Goal: Obtain resource: Obtain resource

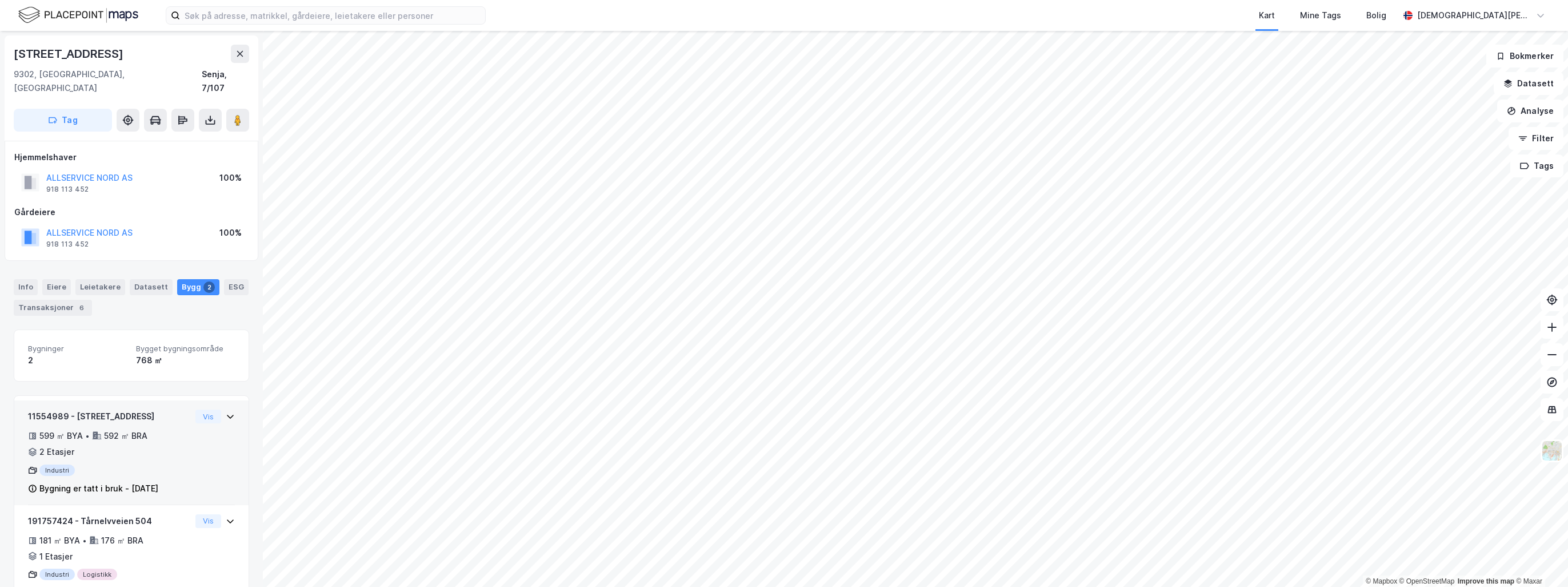
scroll to position [26, 0]
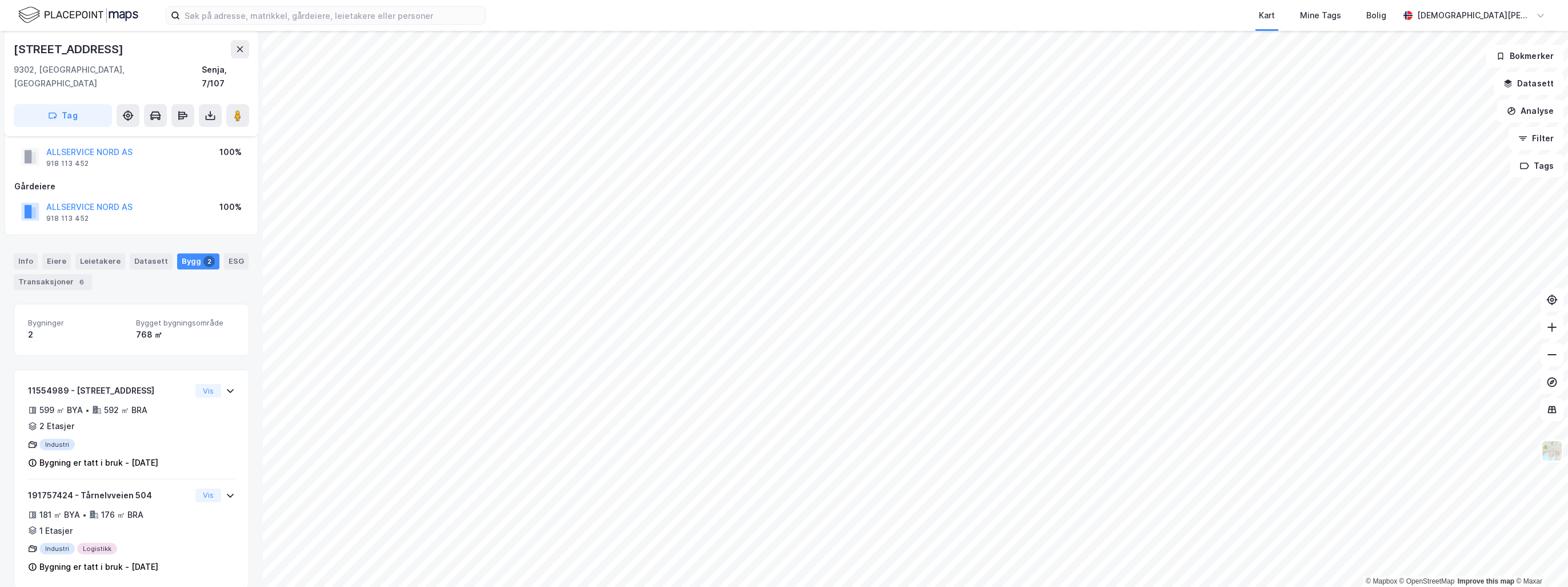
click at [250, 50] on div "[STREET_ADDRESS]" at bounding box center [132, 83] width 254 height 105
click at [244, 51] on icon at bounding box center [240, 50] width 10 height 10
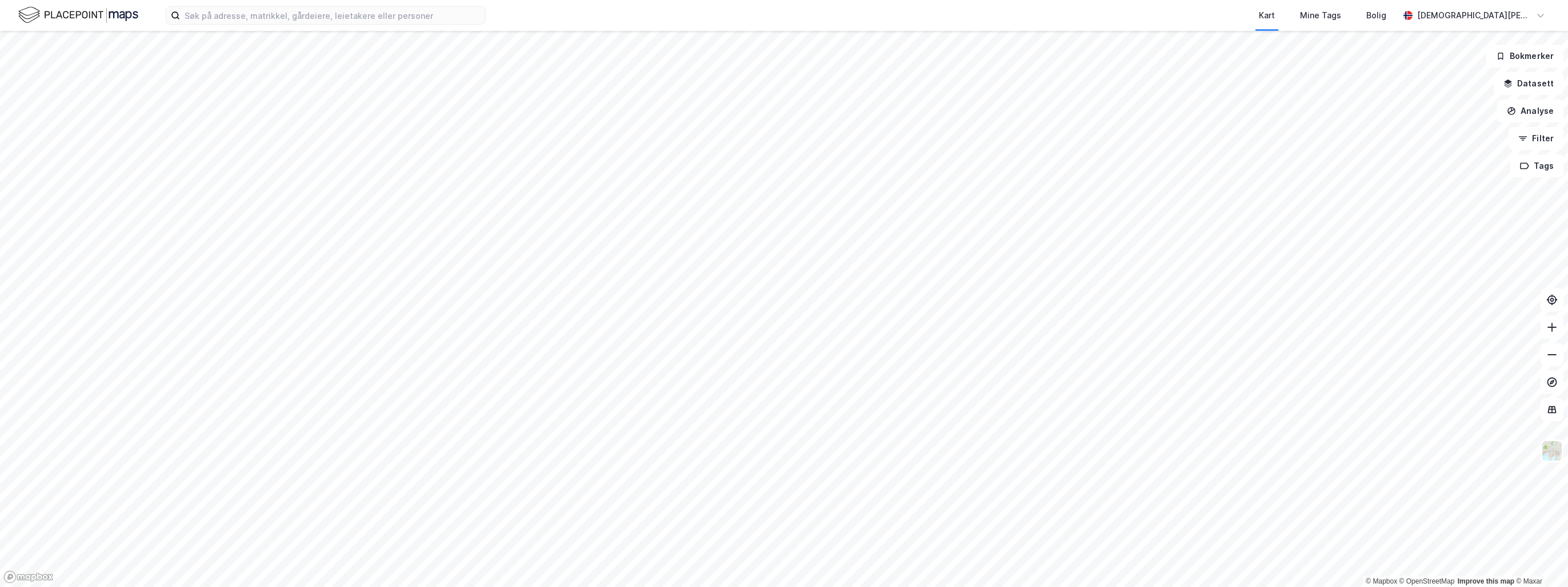
click at [487, 24] on div "Kart Mine Tags Bolig [PERSON_NAME]" at bounding box center [784, 15] width 1568 height 31
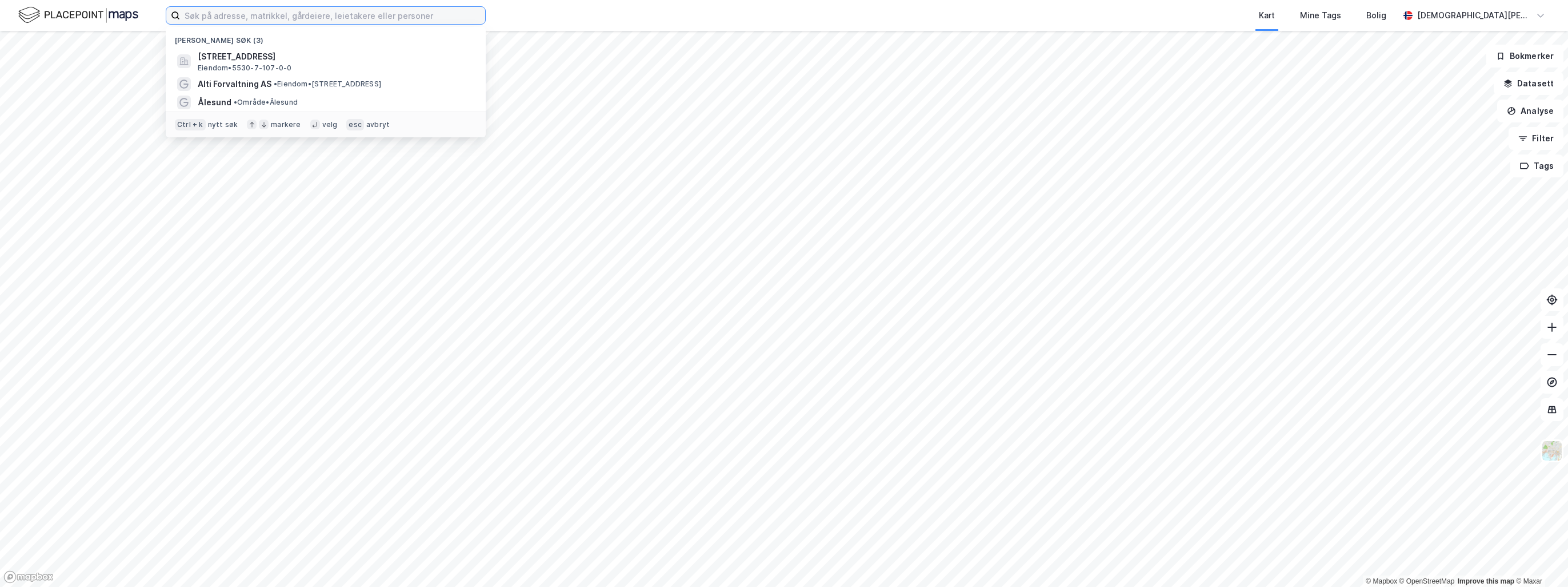
click at [424, 12] on input at bounding box center [332, 15] width 305 height 17
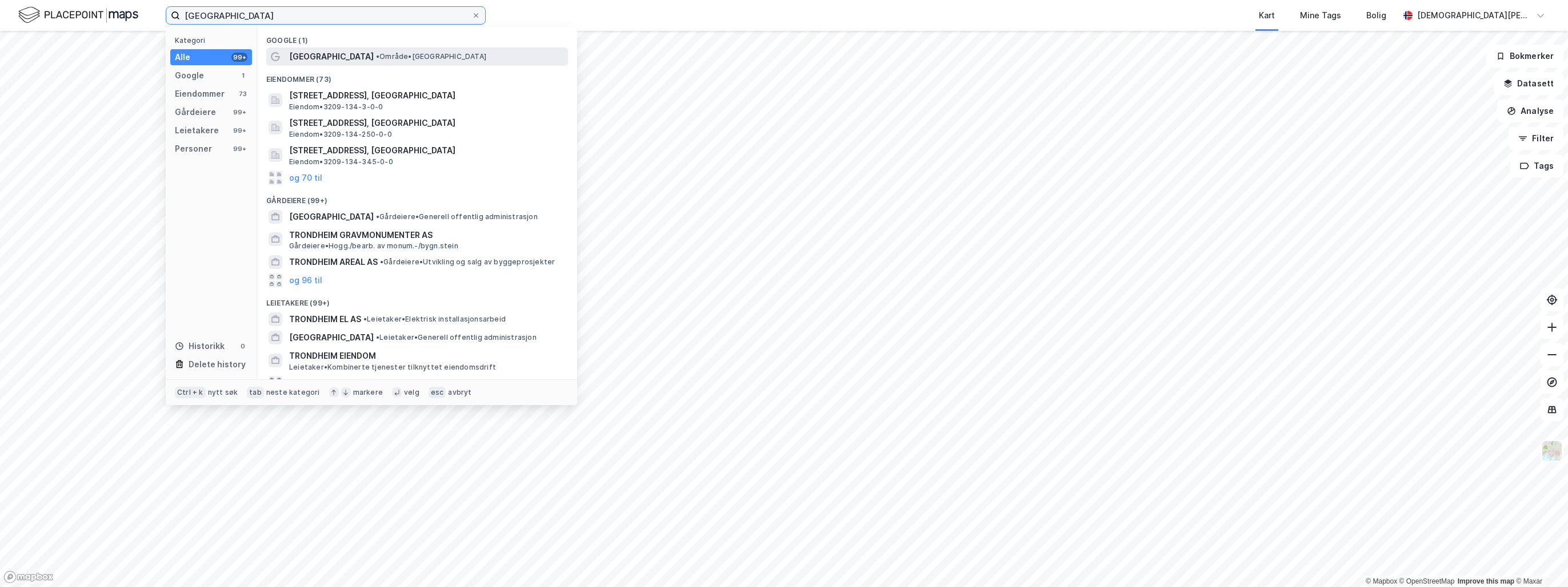
type input "[GEOGRAPHIC_DATA]"
click at [383, 54] on span "• Område • [GEOGRAPHIC_DATA]" at bounding box center [431, 56] width 110 height 10
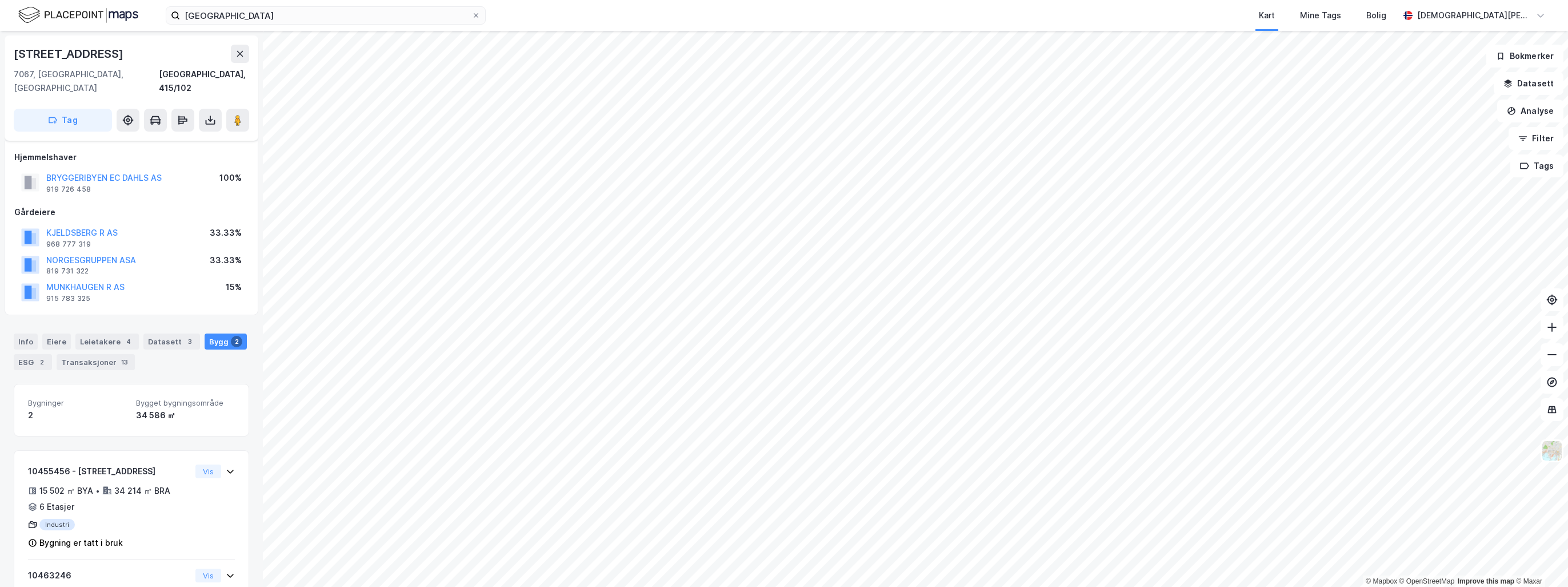
scroll to position [80, 0]
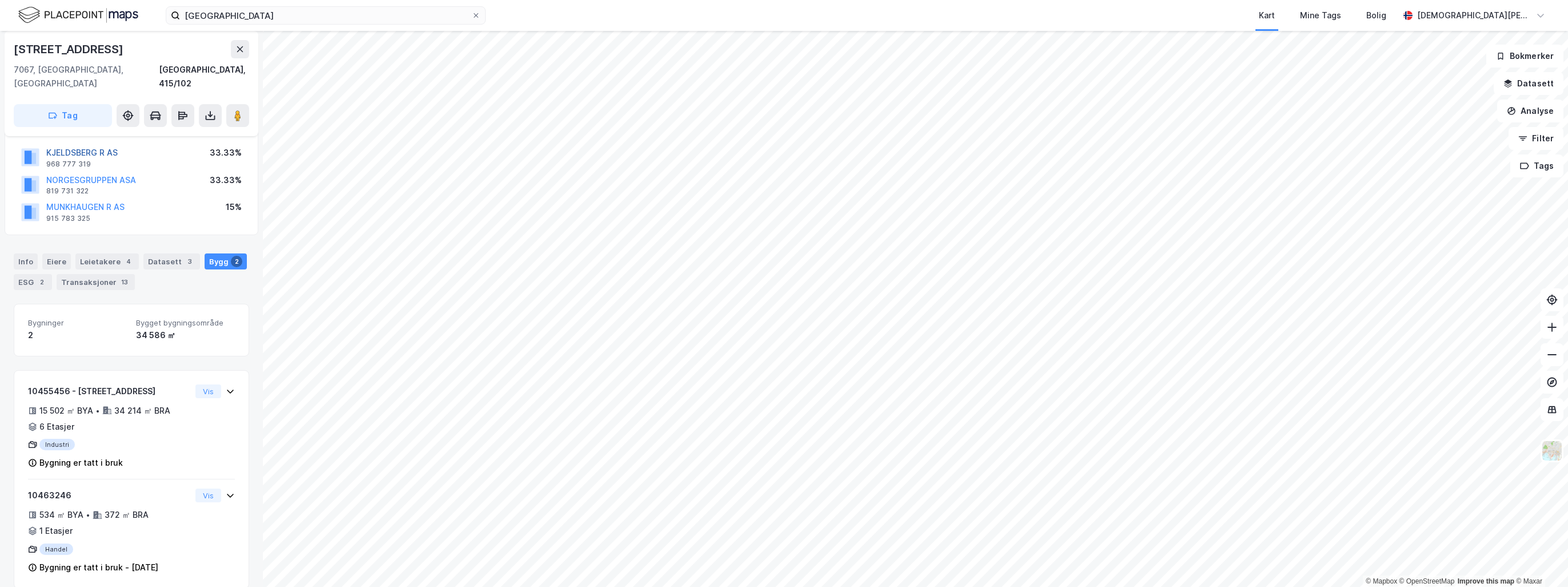
click at [0, 0] on button "KJELDSBERG R AS" at bounding box center [0, 0] width 0 height 0
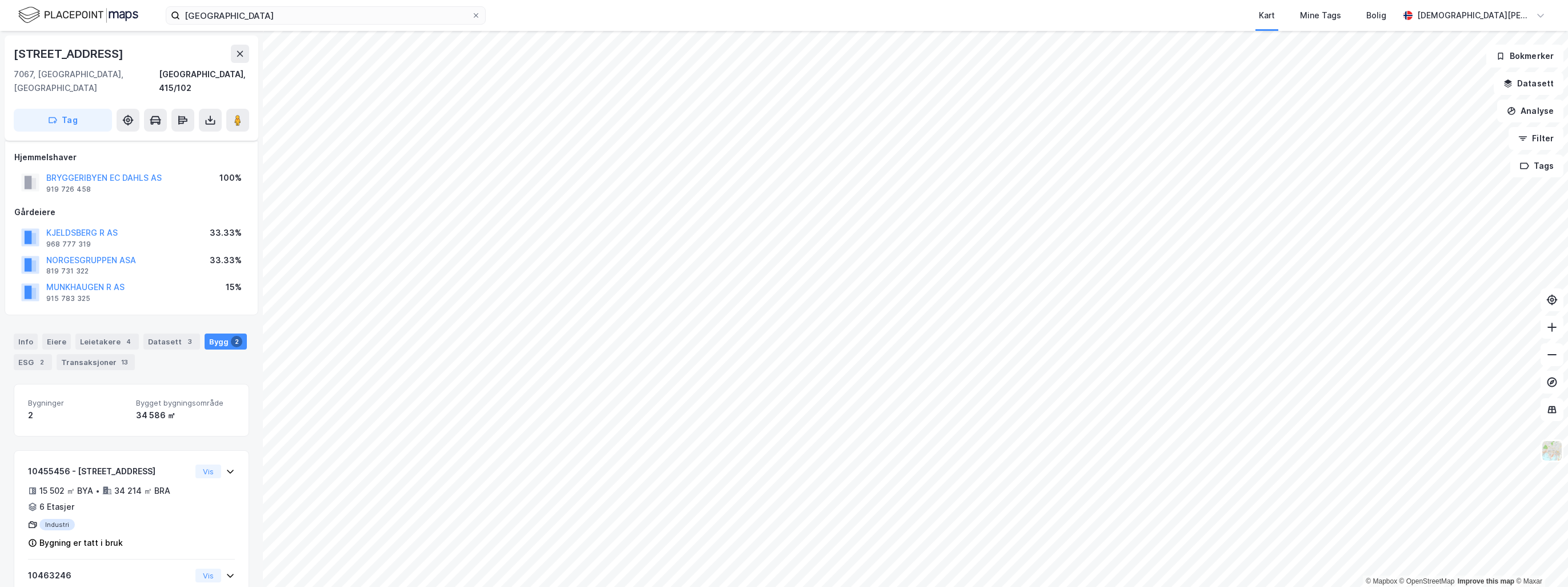
scroll to position [80, 0]
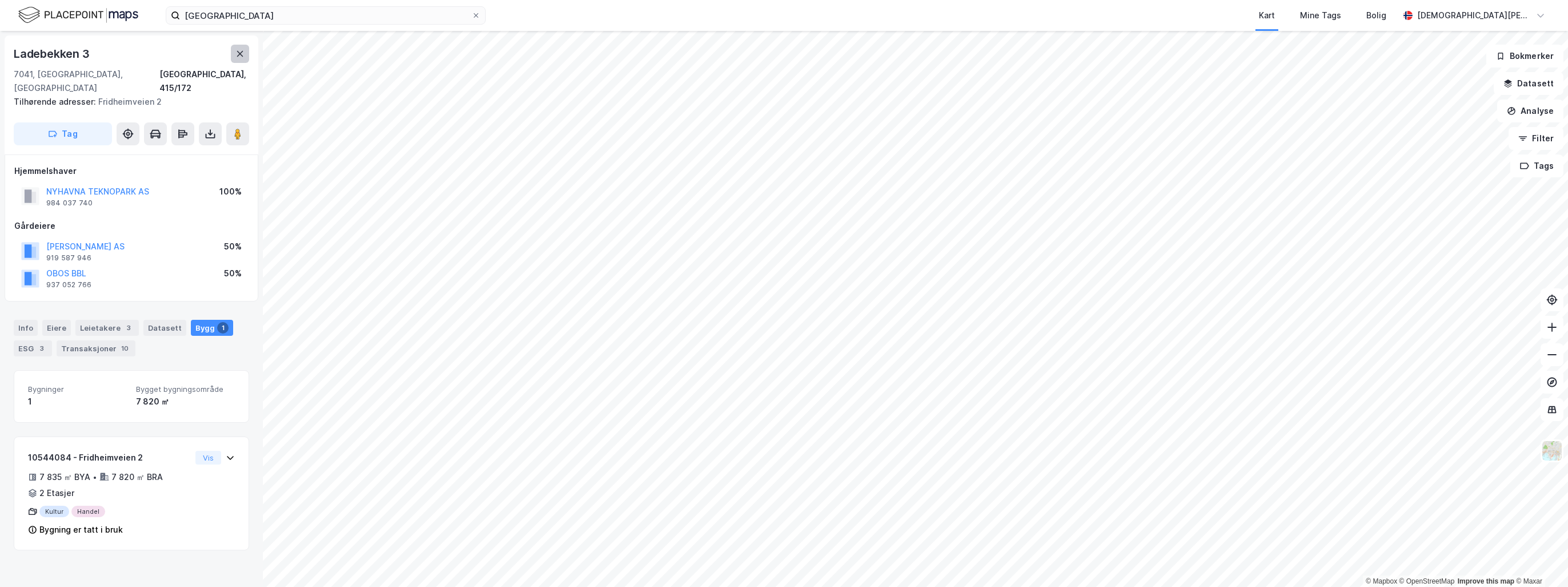
click at [240, 52] on icon at bounding box center [240, 54] width 10 height 10
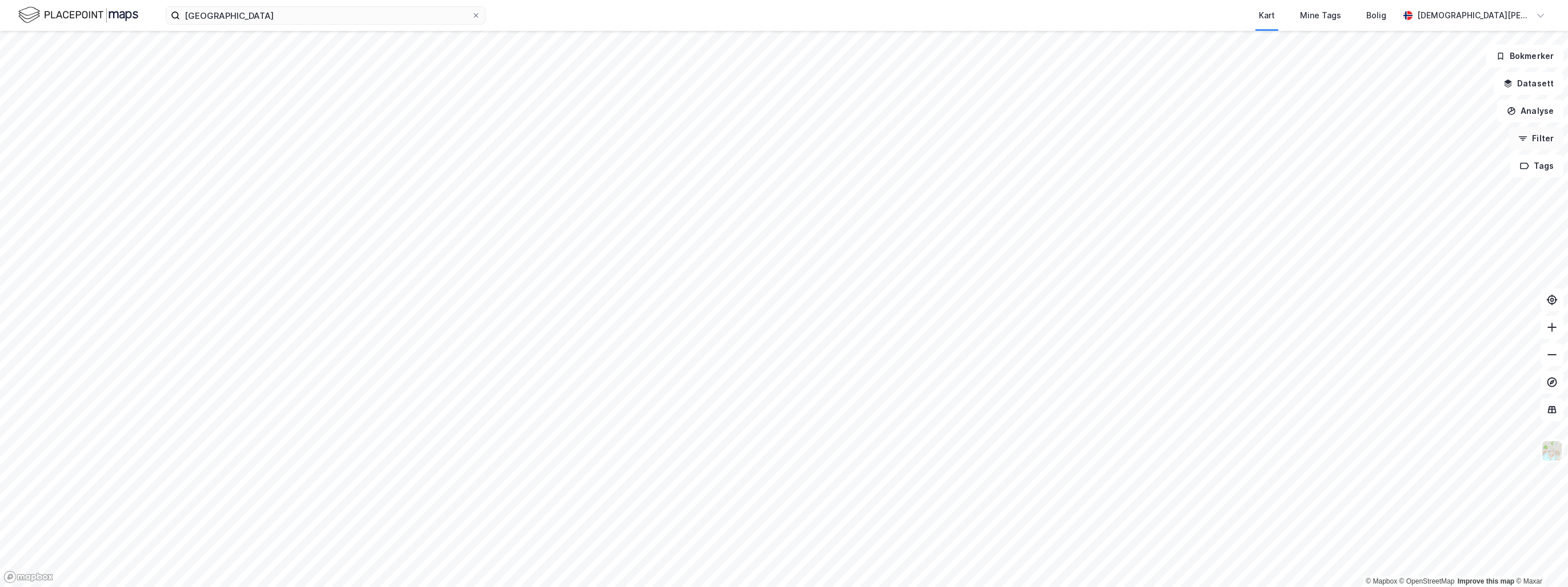
click at [781, 138] on button "Filter" at bounding box center [1536, 139] width 54 height 23
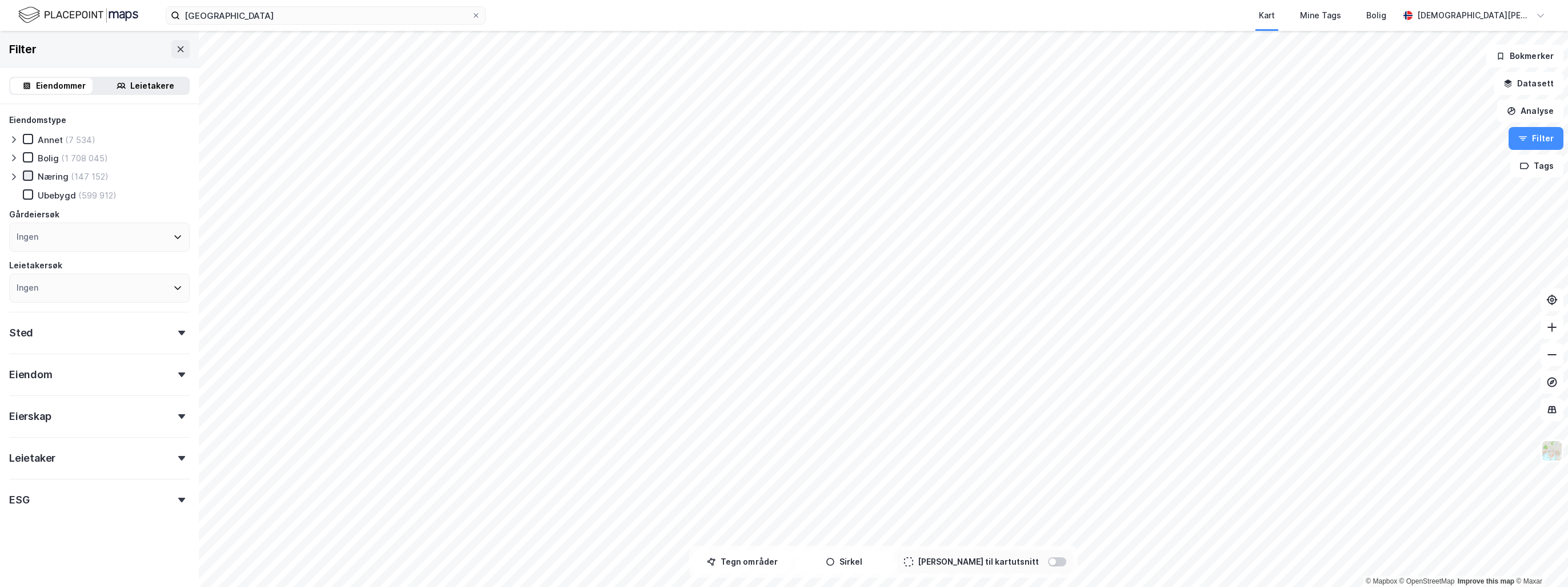
click at [28, 175] on icon at bounding box center [28, 175] width 8 height 8
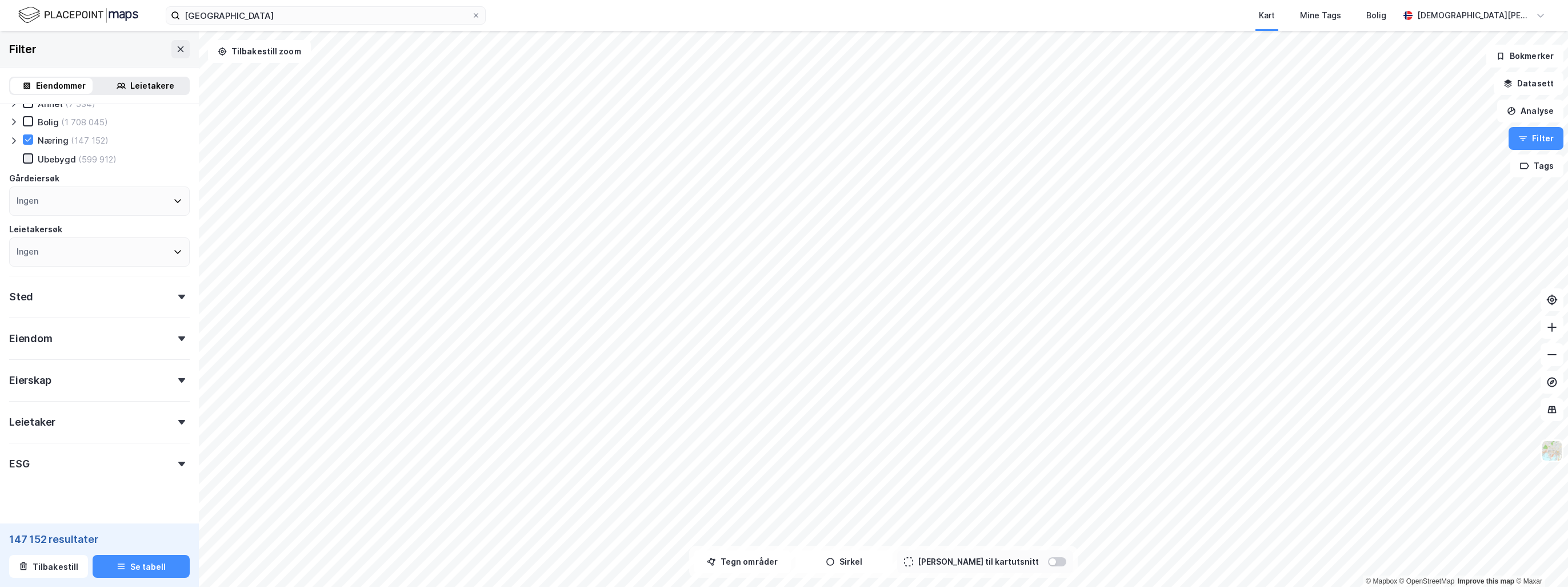
scroll to position [54, 0]
click at [12, 120] on icon at bounding box center [14, 123] width 10 height 10
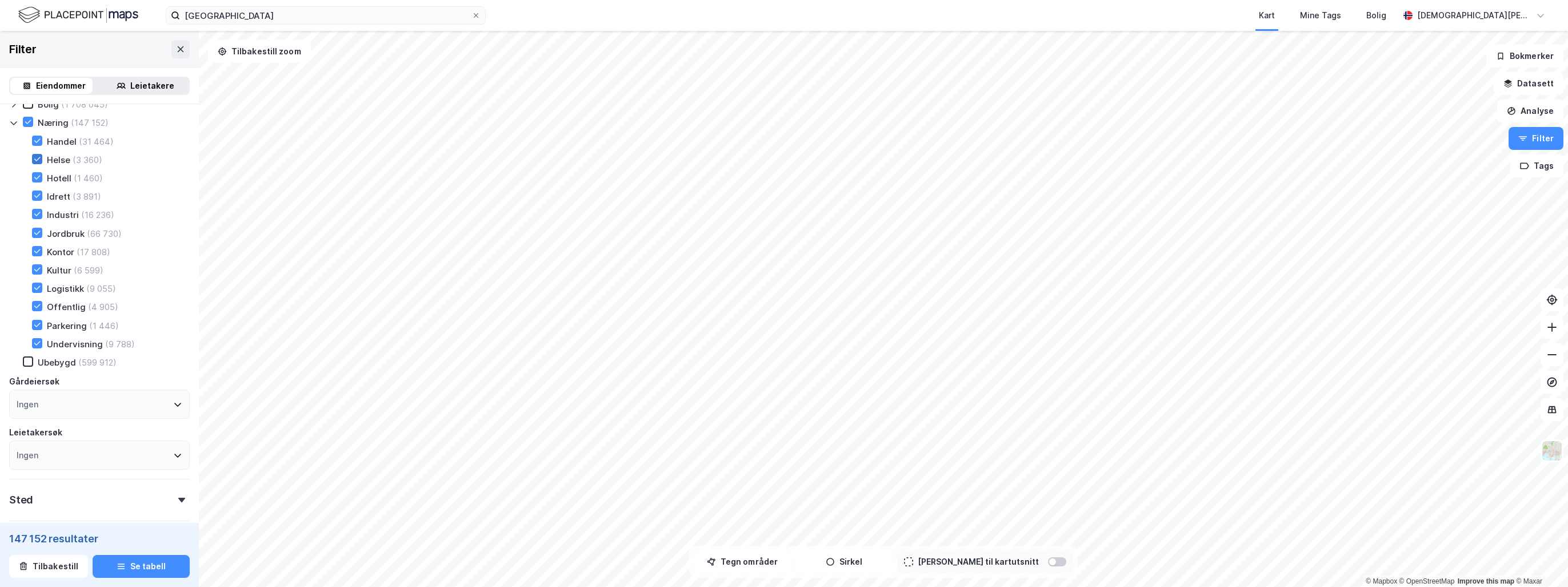
click at [36, 159] on icon at bounding box center [37, 159] width 7 height 4
click at [34, 196] on icon at bounding box center [37, 195] width 8 height 8
click at [35, 212] on icon at bounding box center [37, 214] width 8 height 8
click at [40, 233] on icon at bounding box center [37, 232] width 8 height 8
click at [37, 272] on icon at bounding box center [37, 270] width 8 height 8
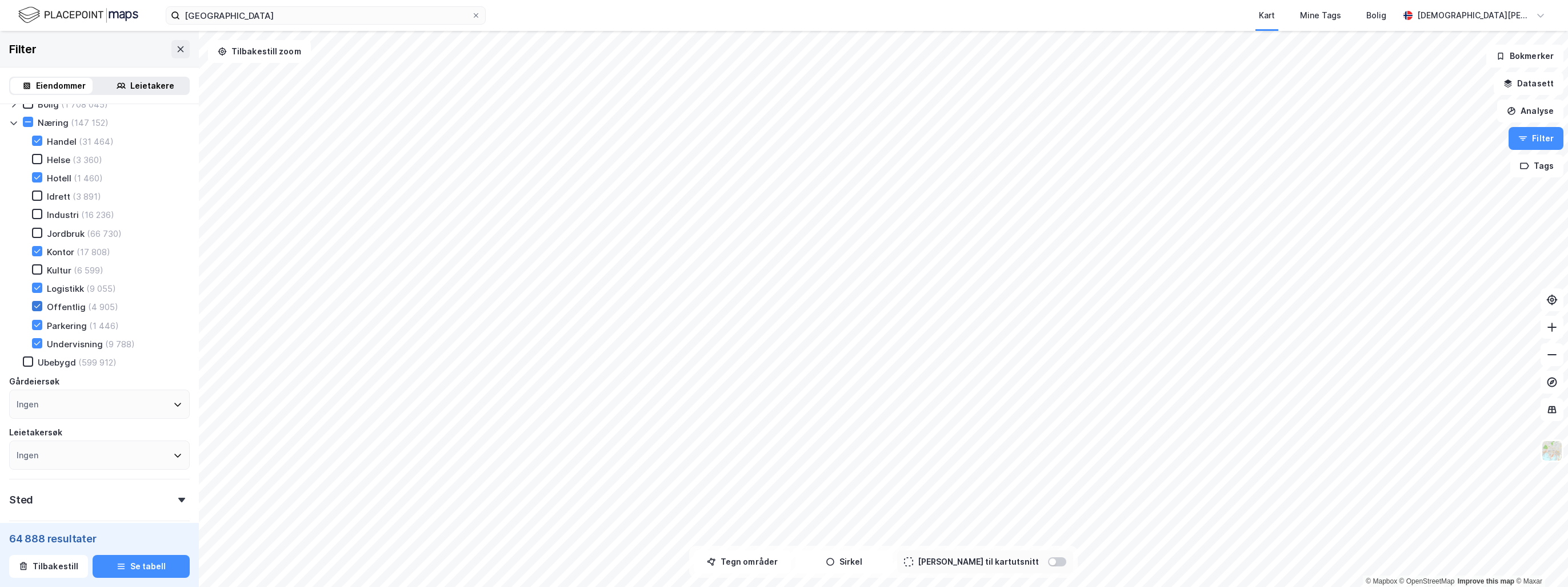
click at [34, 305] on icon at bounding box center [37, 306] width 8 height 8
click at [36, 326] on icon at bounding box center [37, 324] width 7 height 4
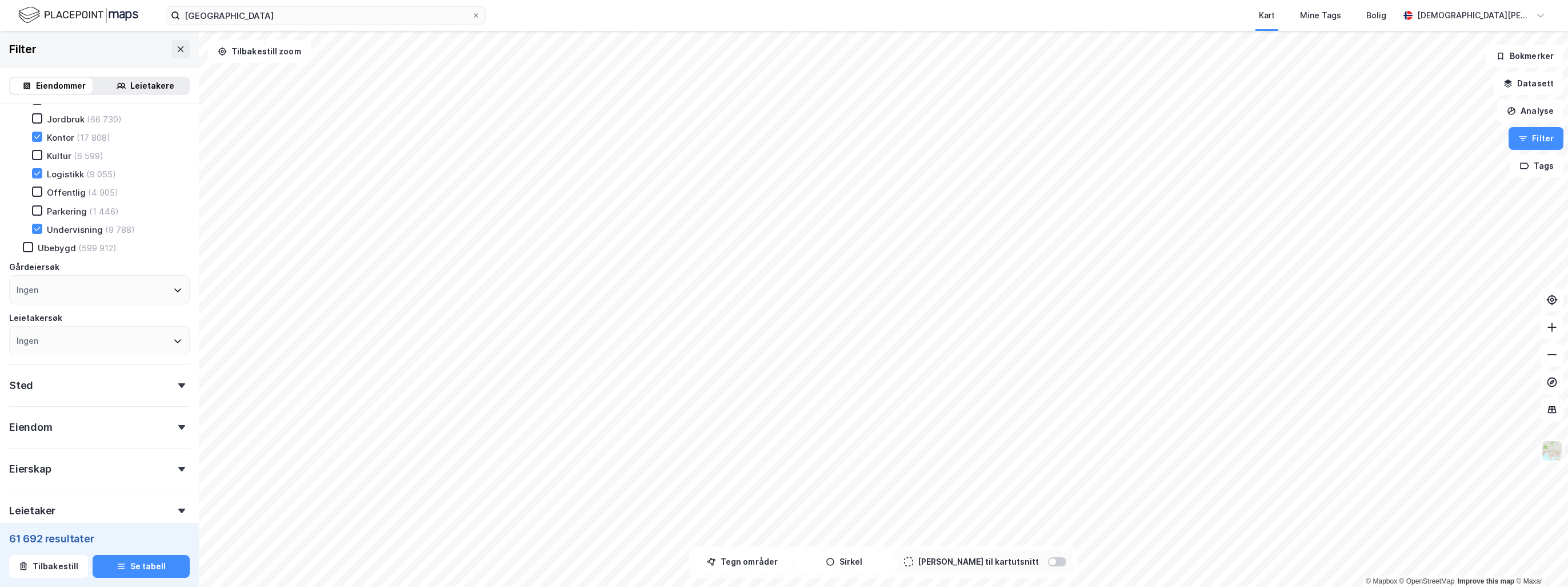
scroll to position [276, 0]
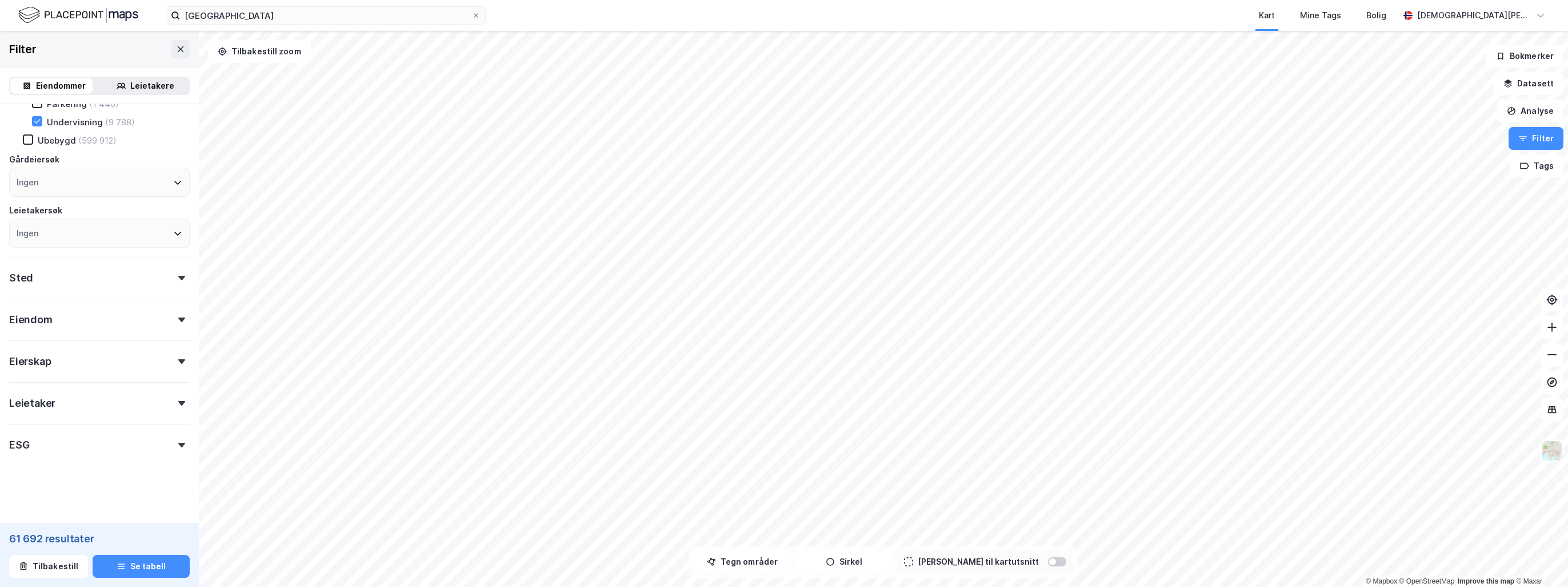
click at [174, 276] on div at bounding box center [182, 277] width 16 height 5
click at [172, 327] on div "Ingen" at bounding box center [99, 327] width 181 height 30
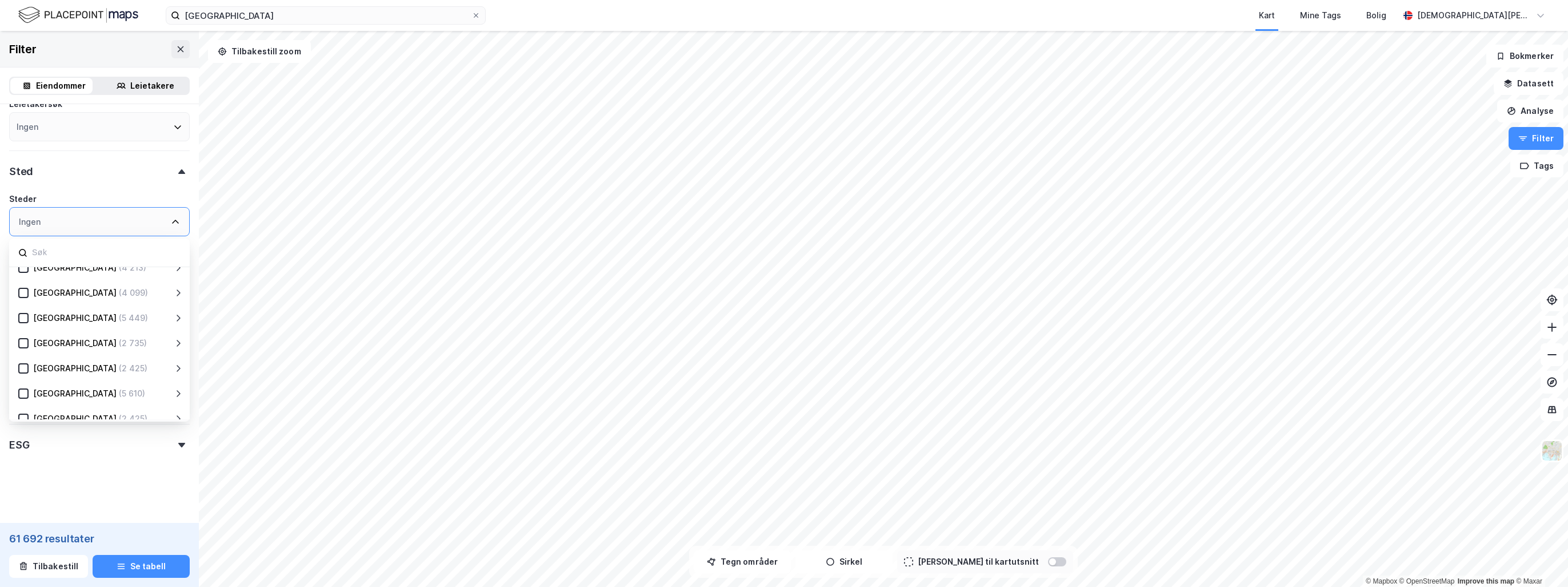
scroll to position [171, 0]
click at [60, 388] on div "[GEOGRAPHIC_DATA]" at bounding box center [75, 386] width 83 height 13
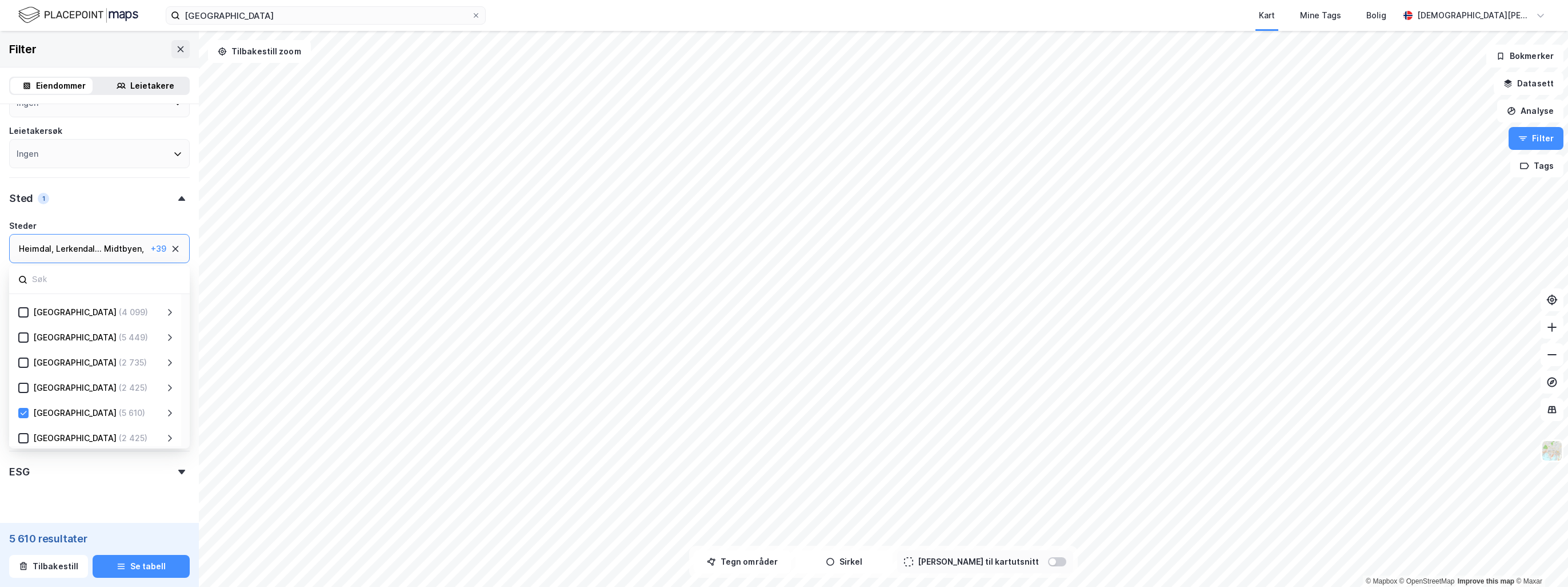
scroll to position [225, 0]
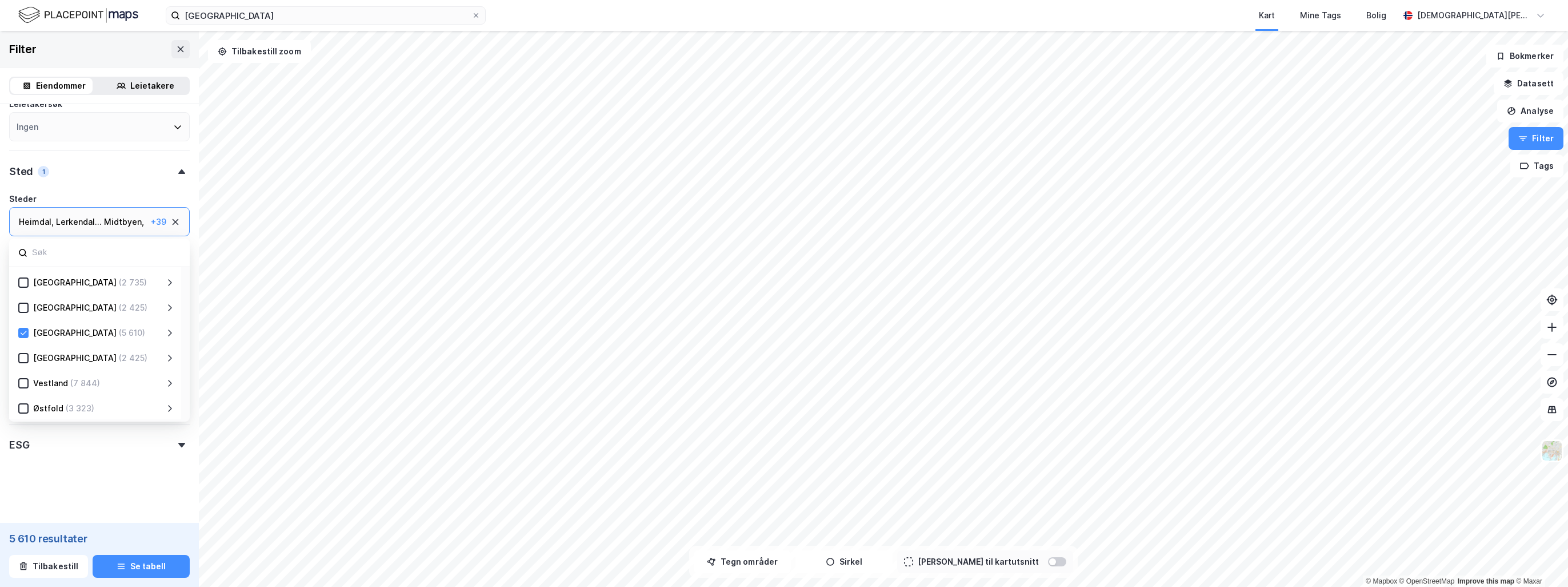
click at [106, 220] on div "Heimdal , [GEOGRAPHIC_DATA] ... [GEOGRAPHIC_DATA] , [GEOGRAPHIC_DATA] , [GEOGRA…" at bounding box center [82, 222] width 127 height 13
click at [151, 220] on div "+ 39" at bounding box center [159, 222] width 15 height 13
click at [151, 223] on div "+ 39" at bounding box center [159, 222] width 15 height 13
click at [167, 331] on icon at bounding box center [170, 333] width 10 height 10
click at [36, 356] on icon at bounding box center [37, 358] width 8 height 8
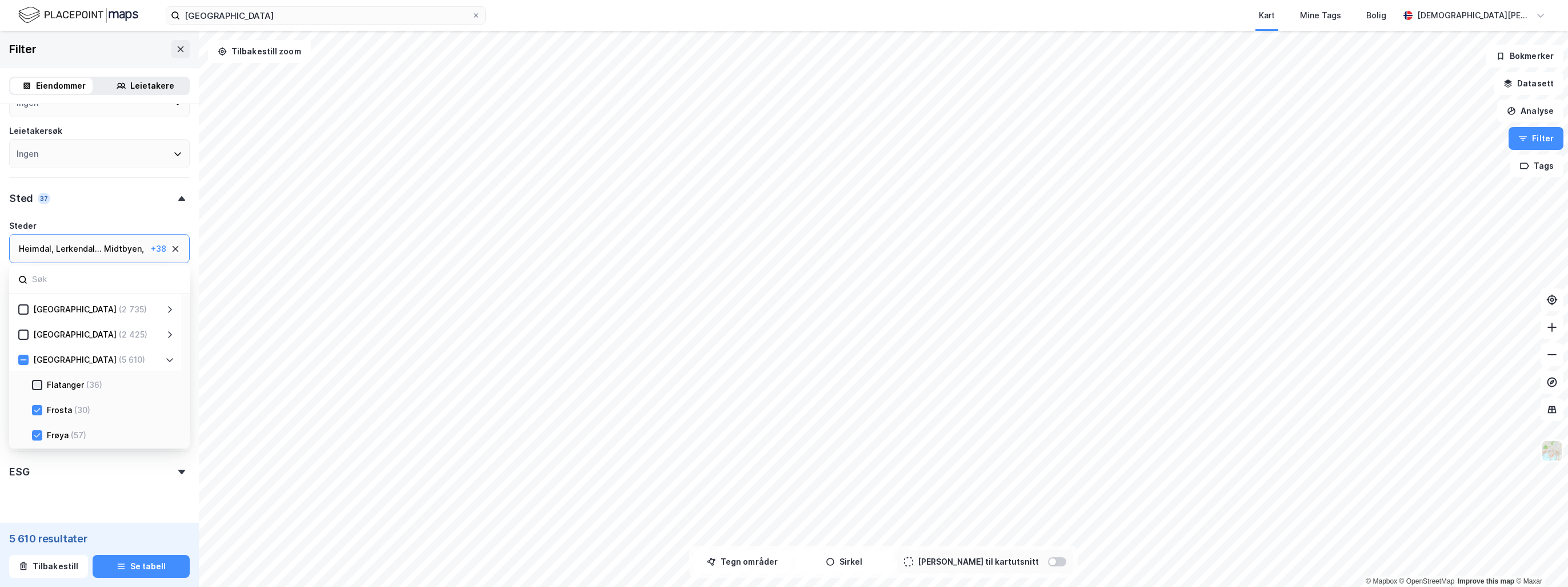
click at [39, 382] on icon at bounding box center [37, 384] width 8 height 8
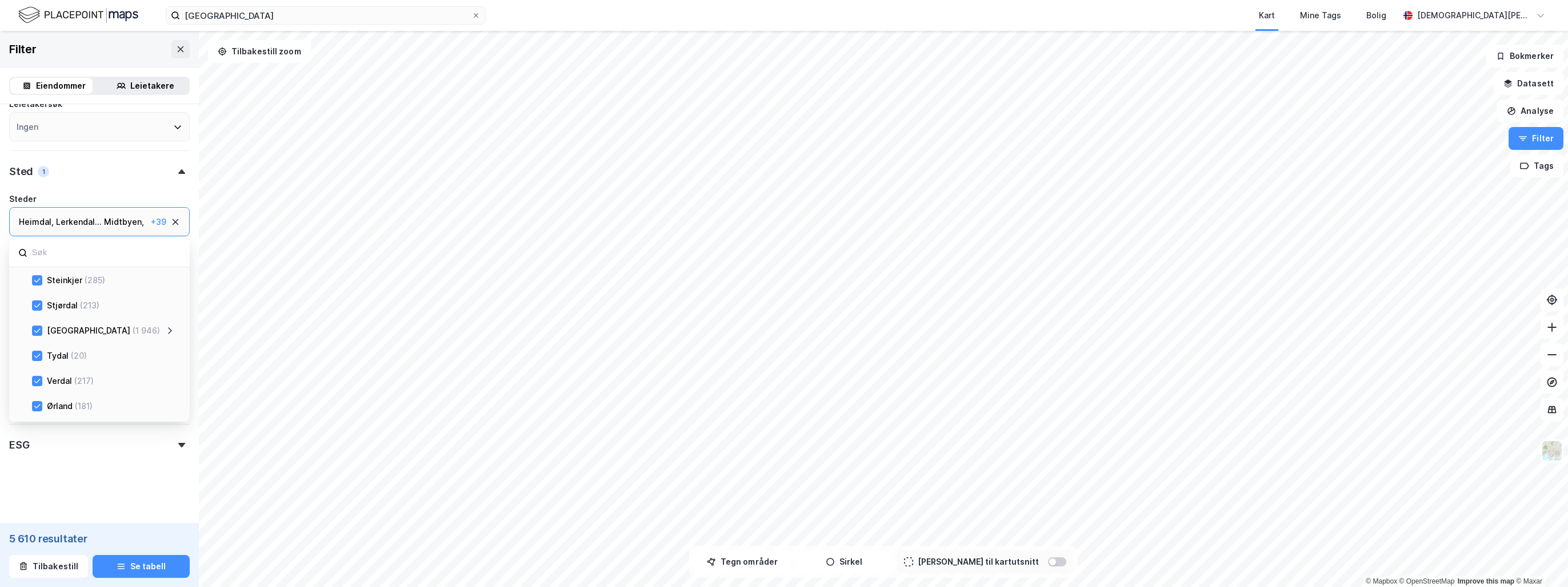
scroll to position [1181, 0]
click at [118, 470] on form "Eiendomstype Annet (724) Bolig (159 598) Næring (16 516) Handel (2 860) Helse (…" at bounding box center [99, 122] width 181 height 782
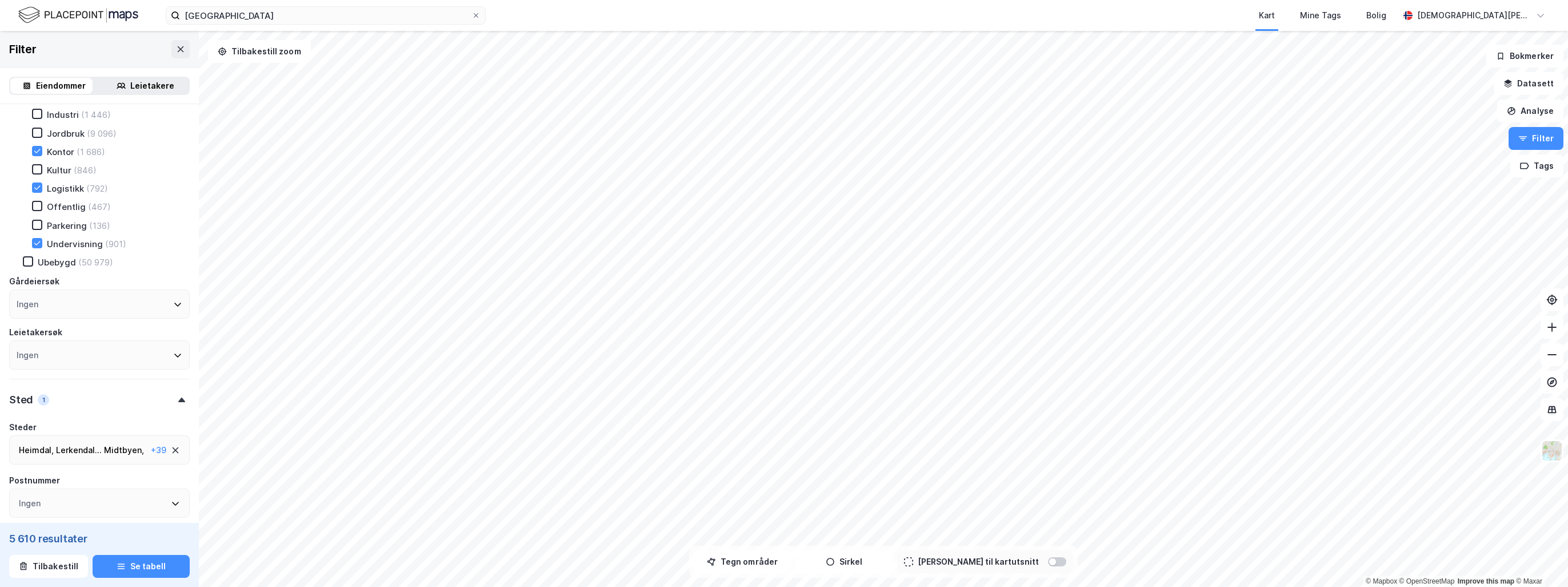
scroll to position [382, 0]
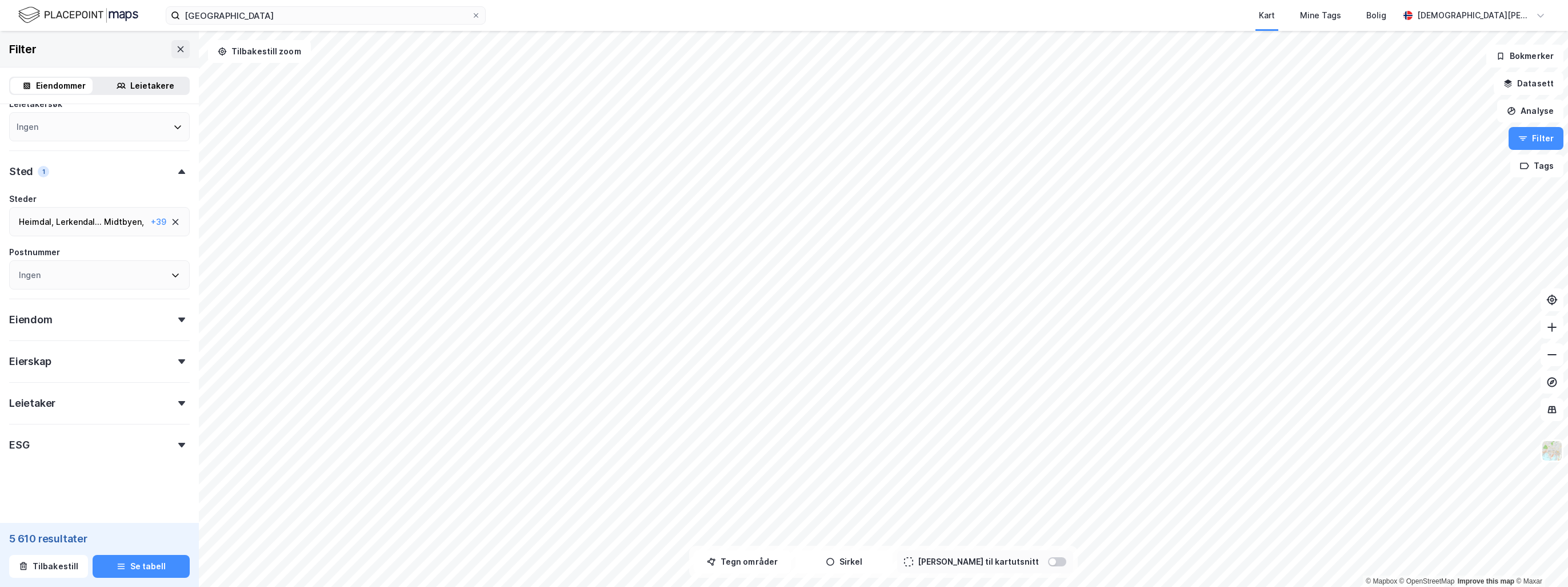
click at [45, 394] on div "Leietaker" at bounding box center [99, 399] width 181 height 33
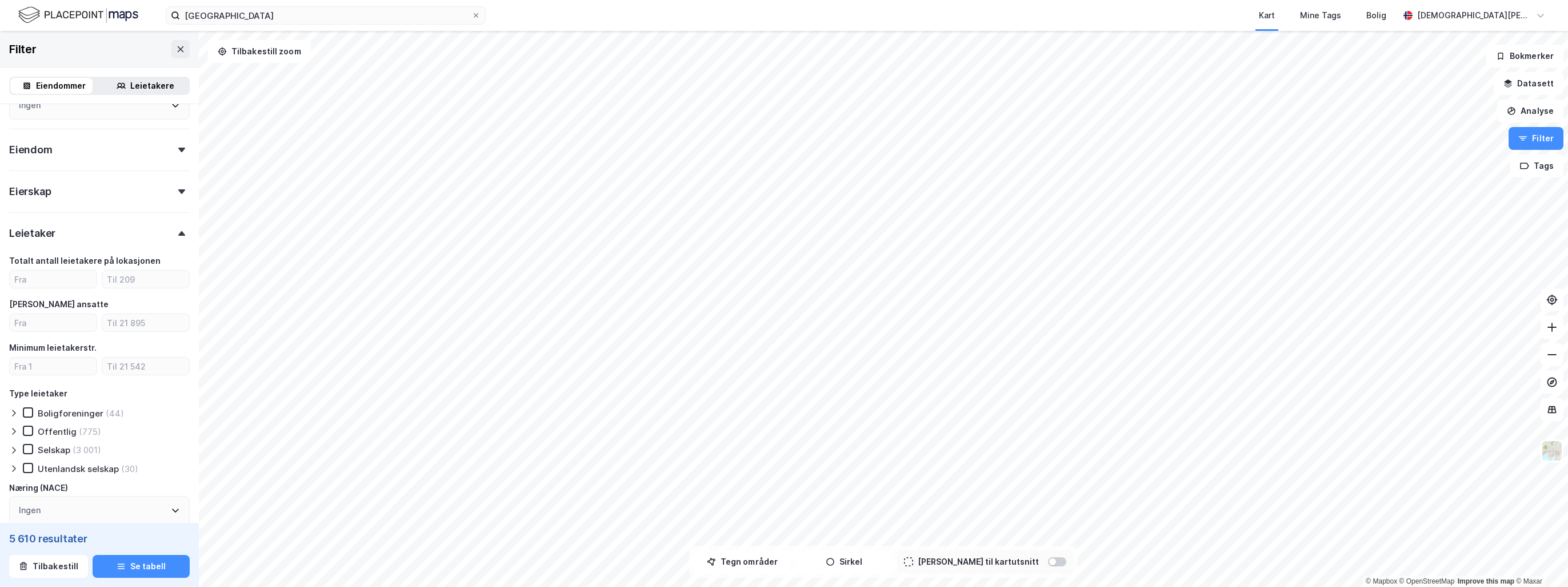
scroll to position [611, 0]
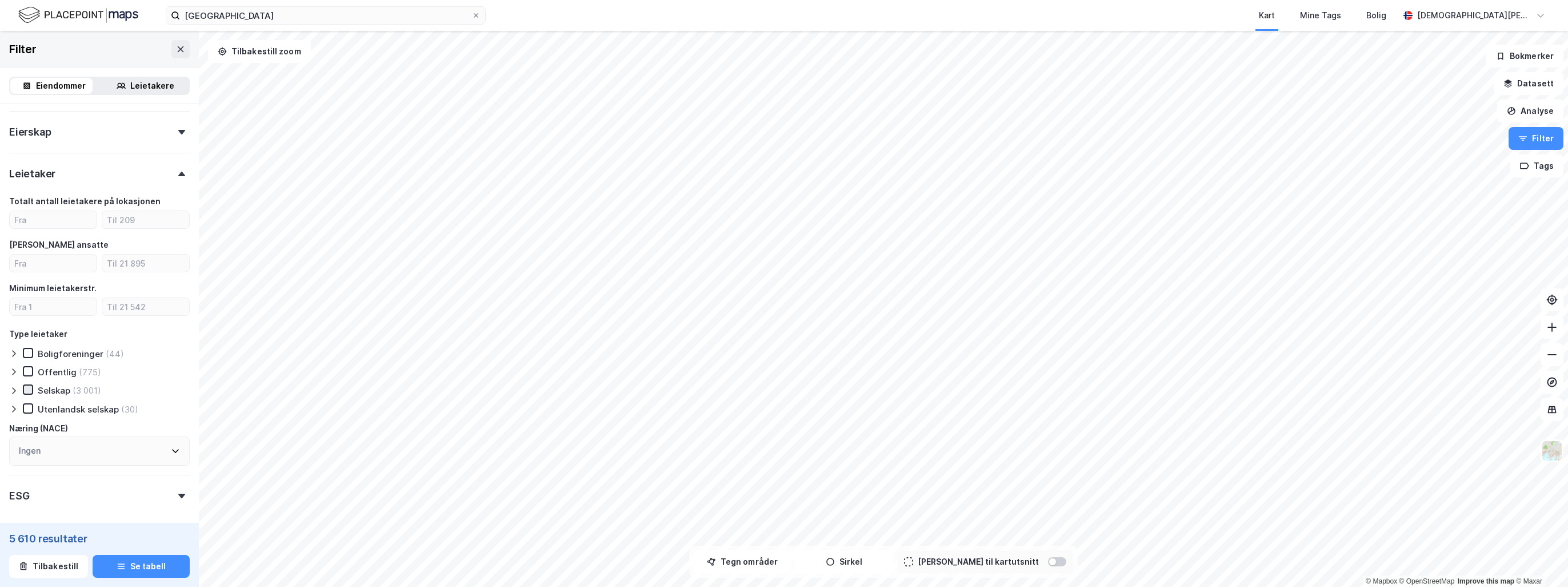
click at [29, 393] on icon at bounding box center [28, 389] width 8 height 8
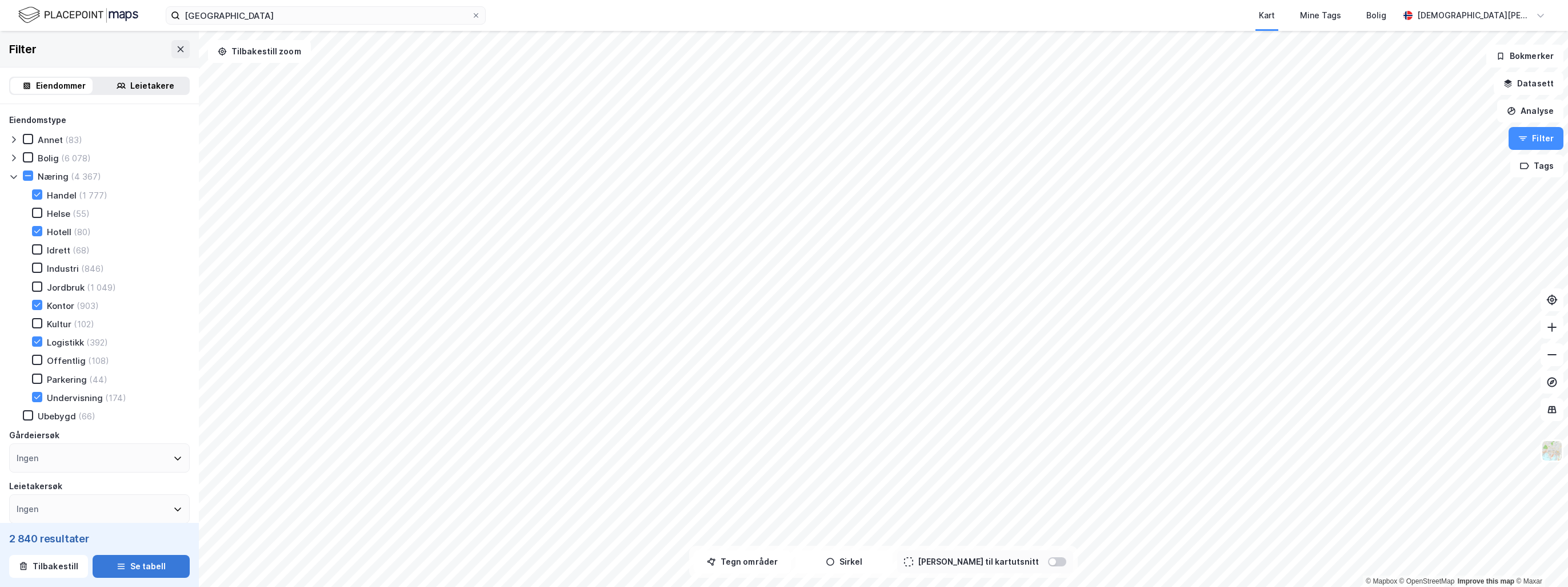
click at [133, 563] on button "Se tabell" at bounding box center [141, 566] width 97 height 23
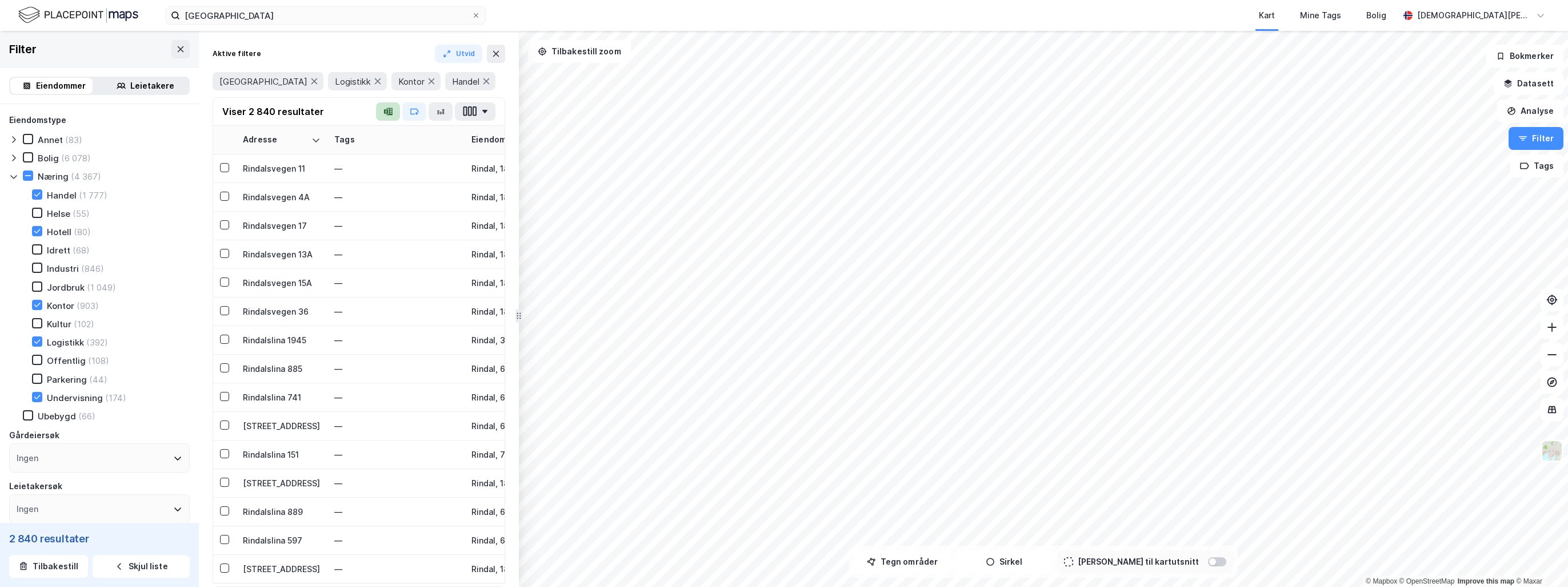
click at [393, 115] on icon "button" at bounding box center [390, 112] width 6 height 8
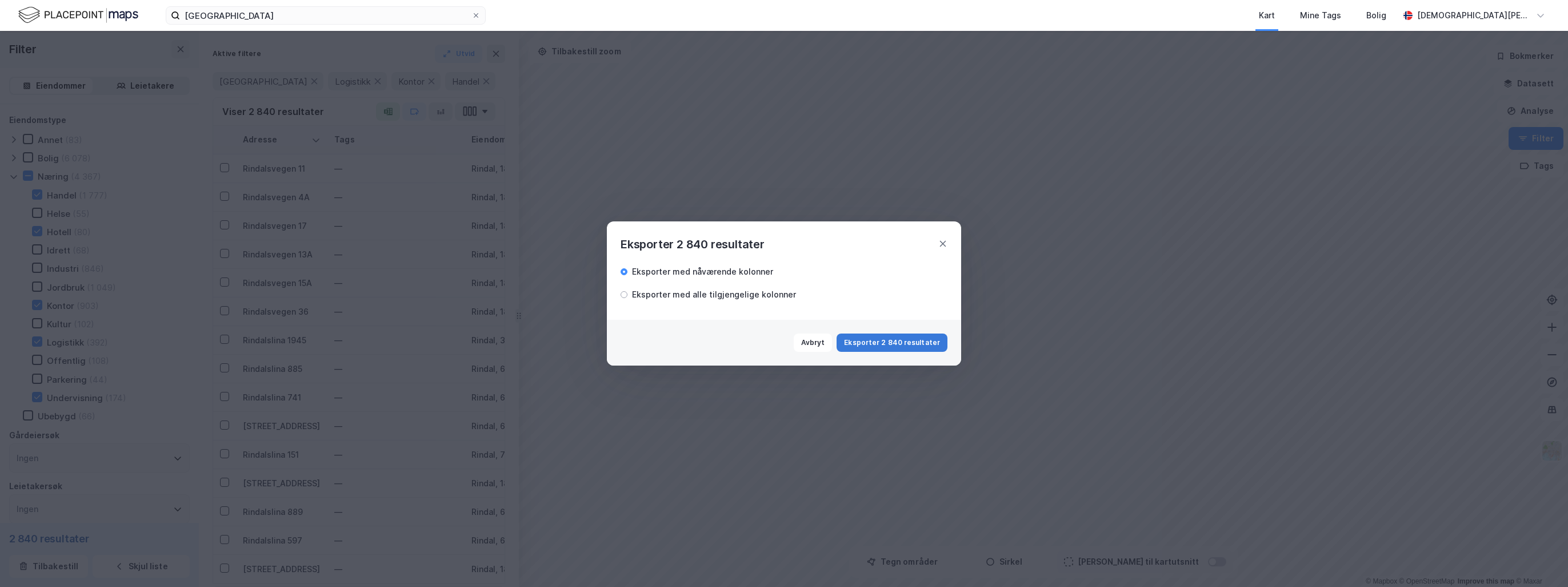
click at [781, 342] on button "Eksporter 2 840 resultater" at bounding box center [892, 342] width 111 height 18
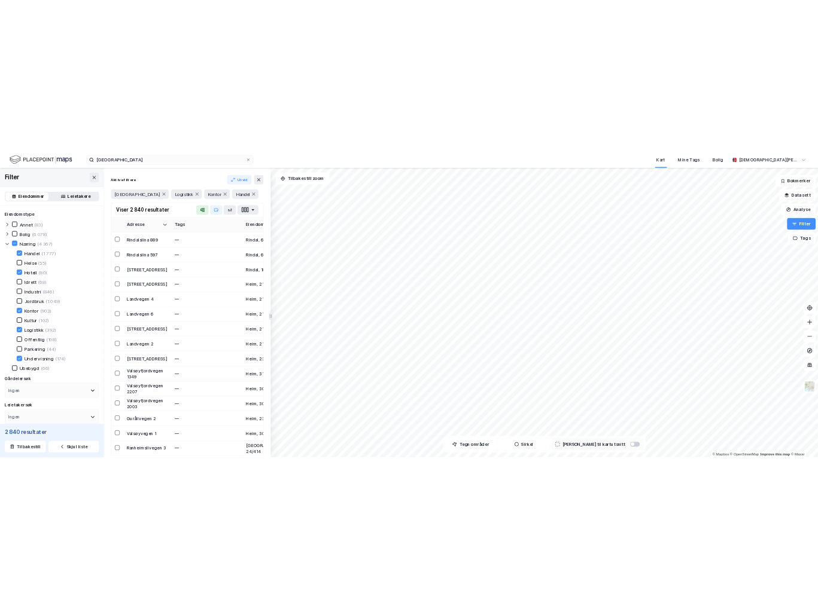
scroll to position [598, 0]
